Goal: Transaction & Acquisition: Purchase product/service

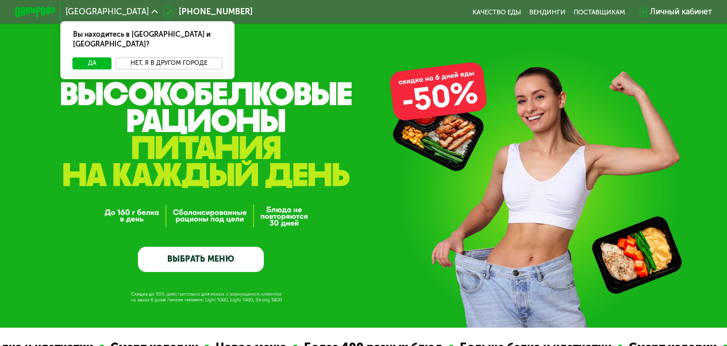
click at [160, 57] on button "Нет, я в другом городе" at bounding box center [168, 63] width 106 height 12
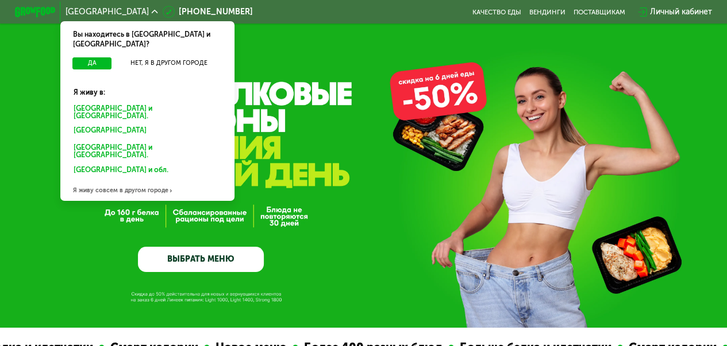
click at [137, 101] on div "Санкт-Петербурге и обл." at bounding box center [147, 111] width 161 height 21
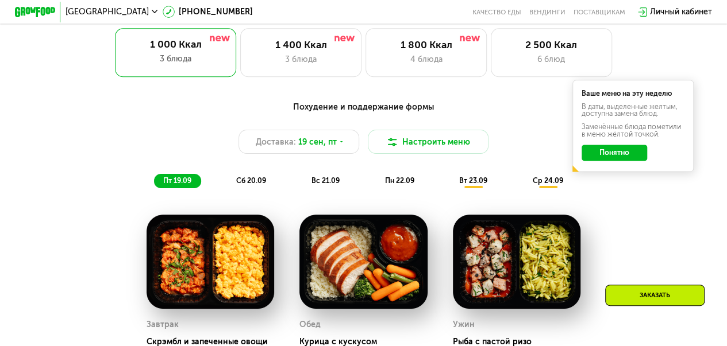
scroll to position [685, 0]
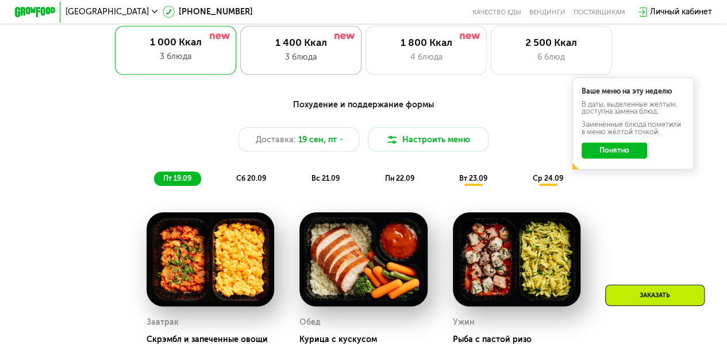
click at [268, 61] on div "3 блюда" at bounding box center [301, 57] width 100 height 12
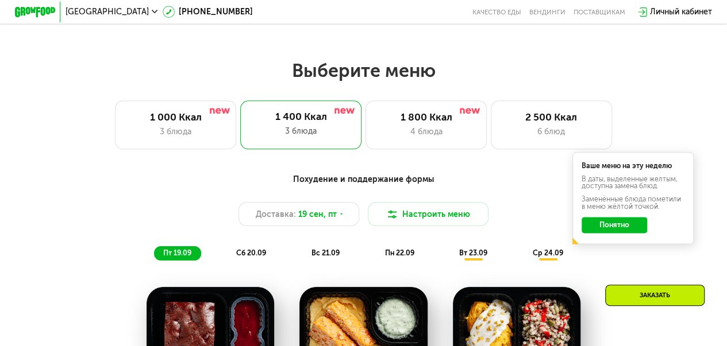
scroll to position [719, 0]
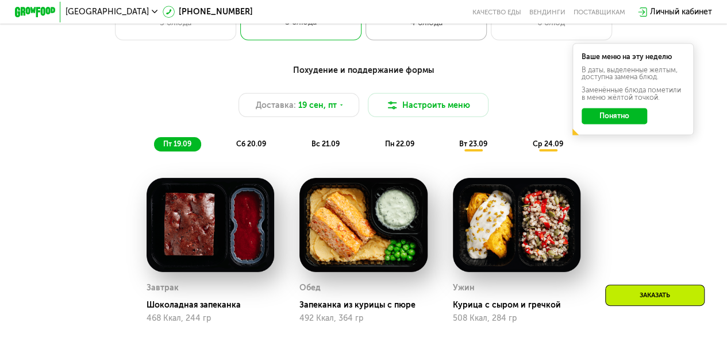
click at [396, 40] on div "1 800 Ккал 4 блюда" at bounding box center [425, 15] width 121 height 48
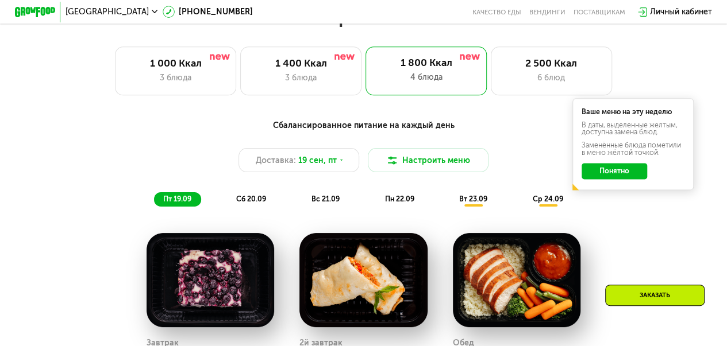
scroll to position [662, 0]
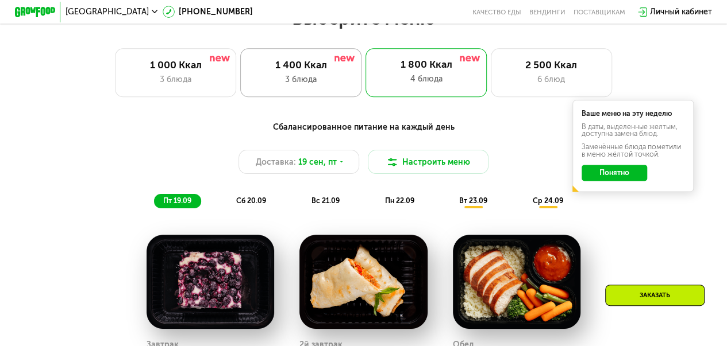
click at [355, 76] on div "1 400 Ккал 3 блюда" at bounding box center [300, 72] width 121 height 48
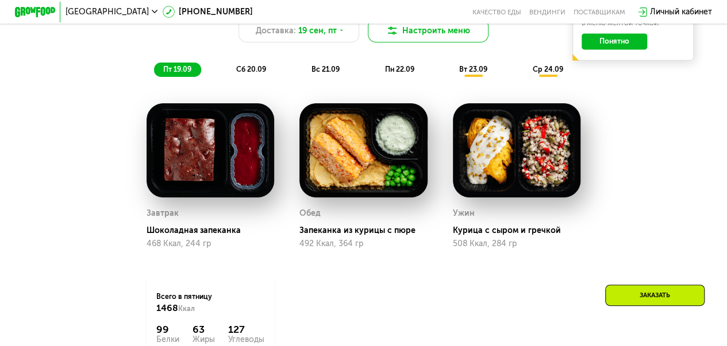
scroll to position [796, 0]
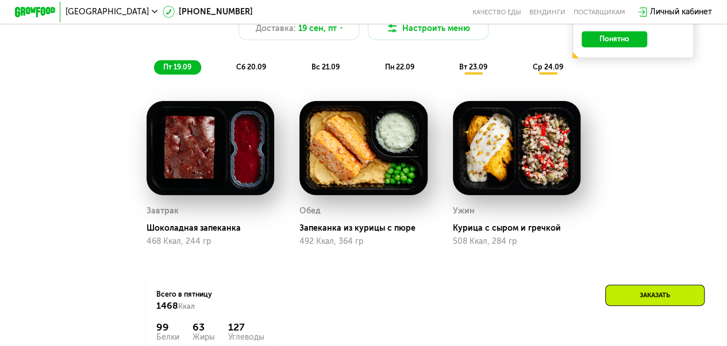
click at [250, 68] on div "Похудение и поддержание формы Доставка: [DATE] Настроить меню пт 19.09 сб 20.09…" at bounding box center [362, 30] width 597 height 87
click at [250, 68] on div "сб 20.09" at bounding box center [251, 67] width 49 height 14
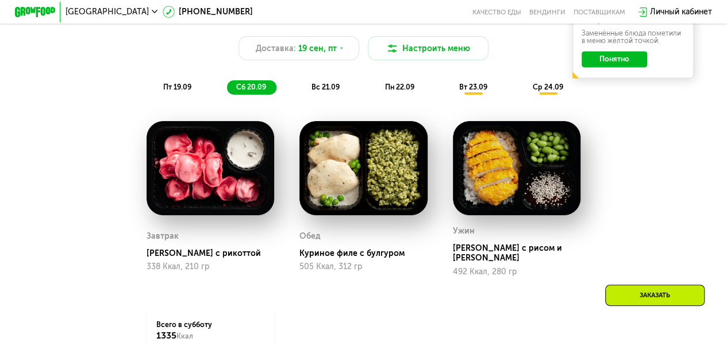
scroll to position [775, 0]
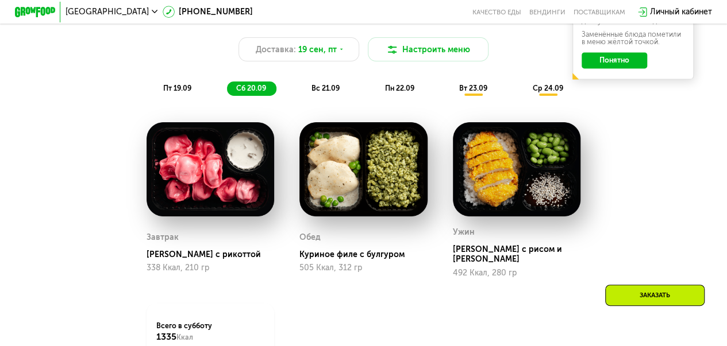
click at [315, 96] on div "вс 21.09" at bounding box center [325, 89] width 47 height 14
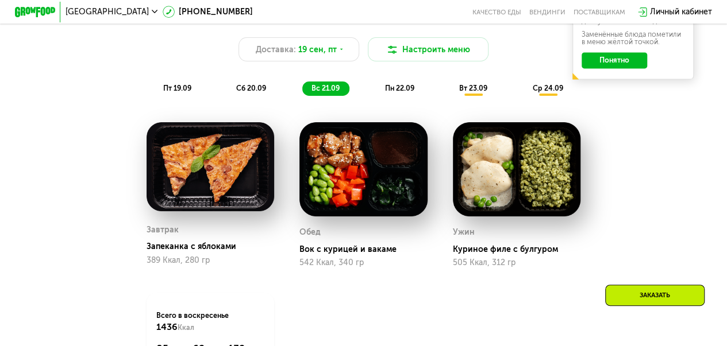
click at [389, 92] on span "пн 22.09" at bounding box center [398, 88] width 29 height 9
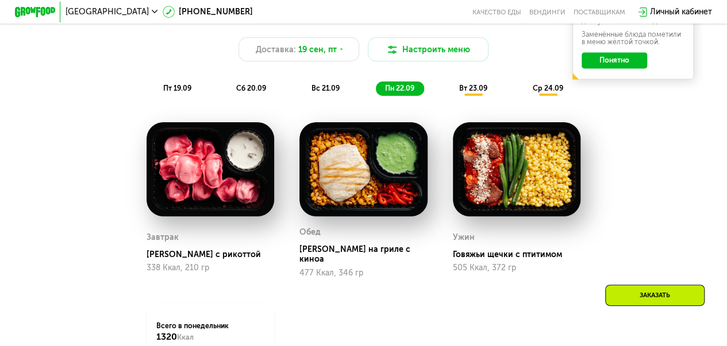
click at [464, 87] on div "вт 23.09" at bounding box center [473, 89] width 47 height 14
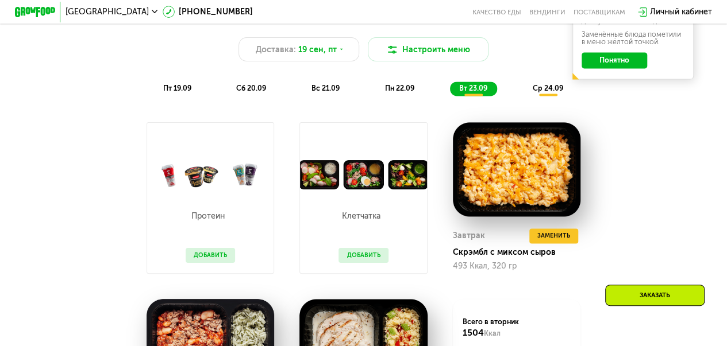
click at [534, 90] on span "ср 24.09" at bounding box center [547, 88] width 30 height 9
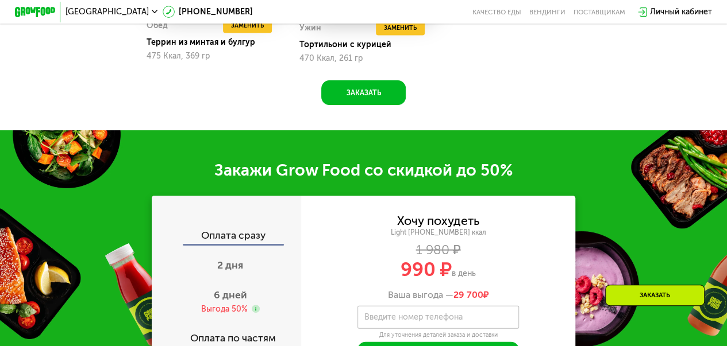
scroll to position [1264, 0]
